Goal: Information Seeking & Learning: Learn about a topic

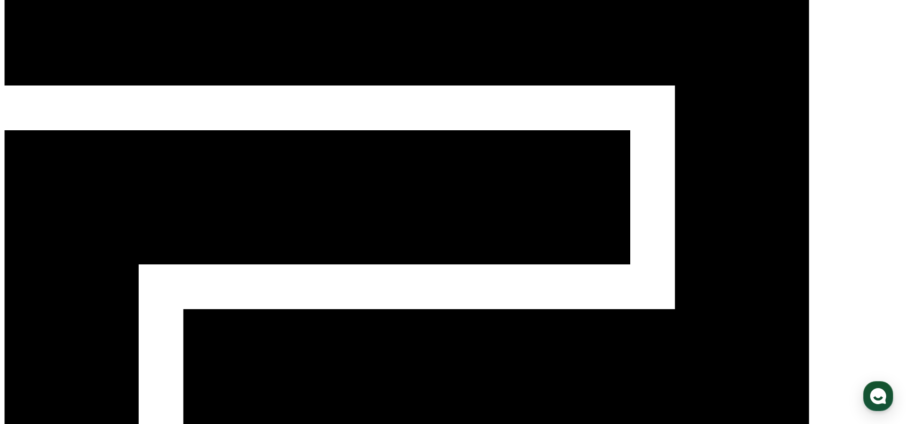
scroll to position [54, 0]
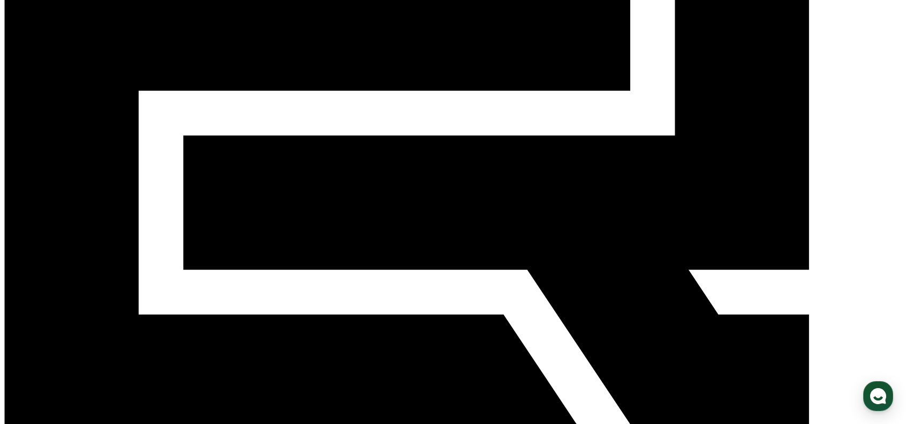
scroll to position [244, 0]
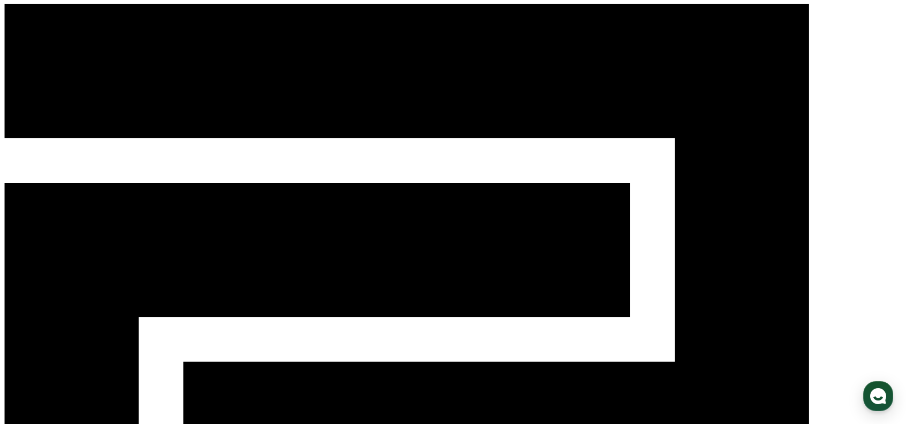
scroll to position [0, 0]
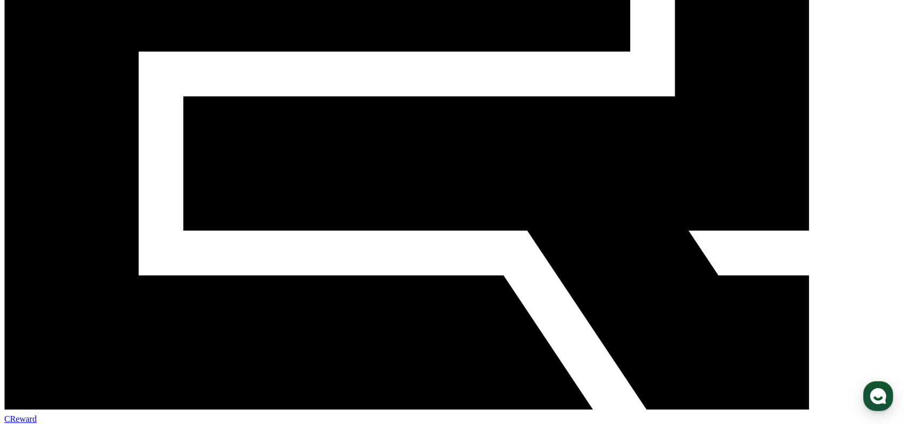
scroll to position [268, 0]
